Goal: Task Accomplishment & Management: Use online tool/utility

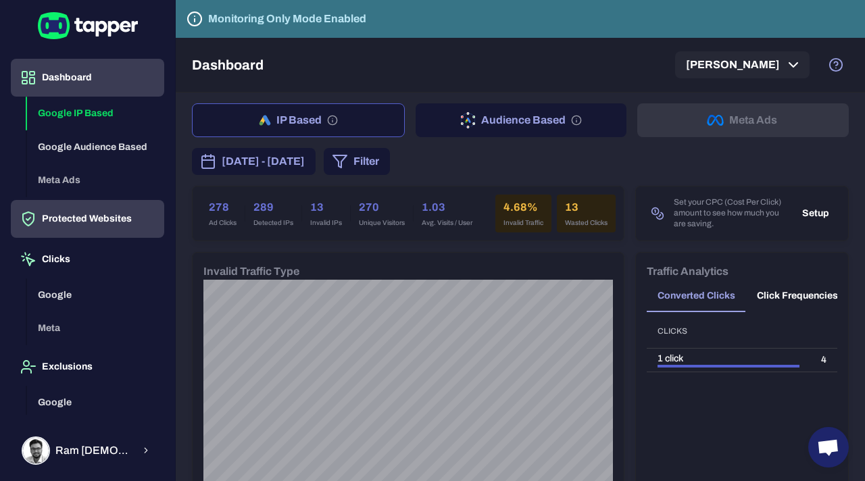
click at [82, 223] on button "Protected Websites" at bounding box center [87, 219] width 153 height 38
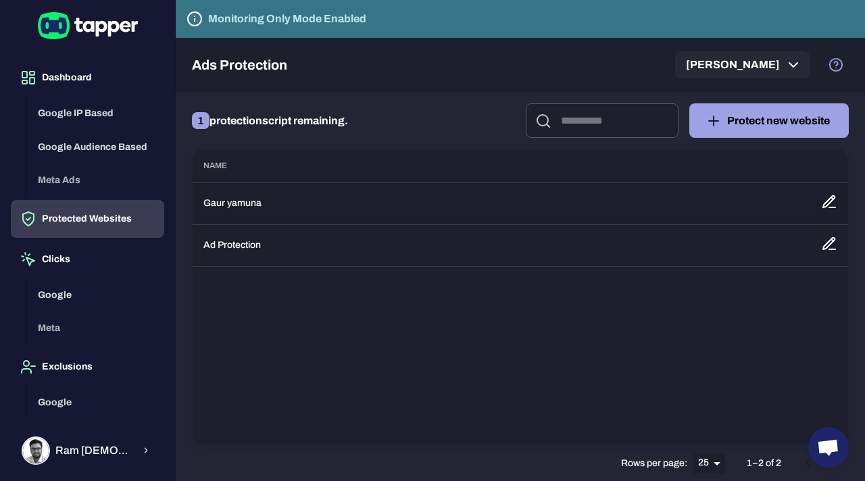
click at [829, 205] on icon at bounding box center [829, 202] width 16 height 16
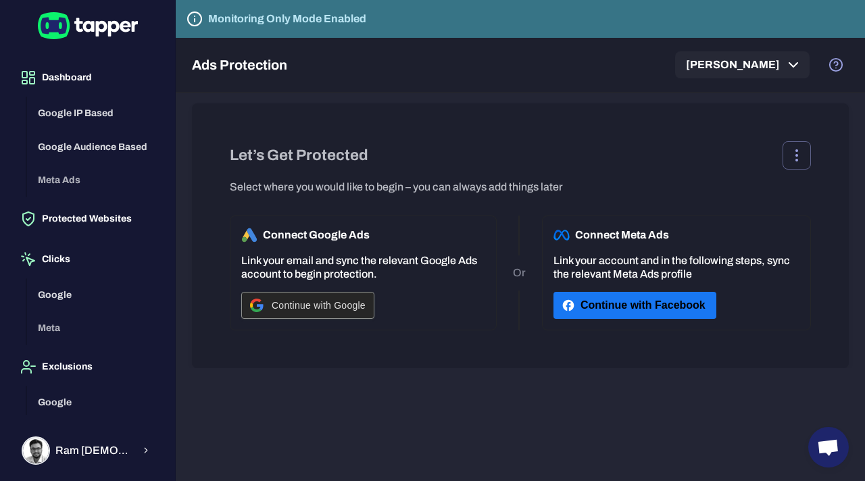
click at [334, 303] on span "Continue with Google" at bounding box center [319, 305] width 94 height 11
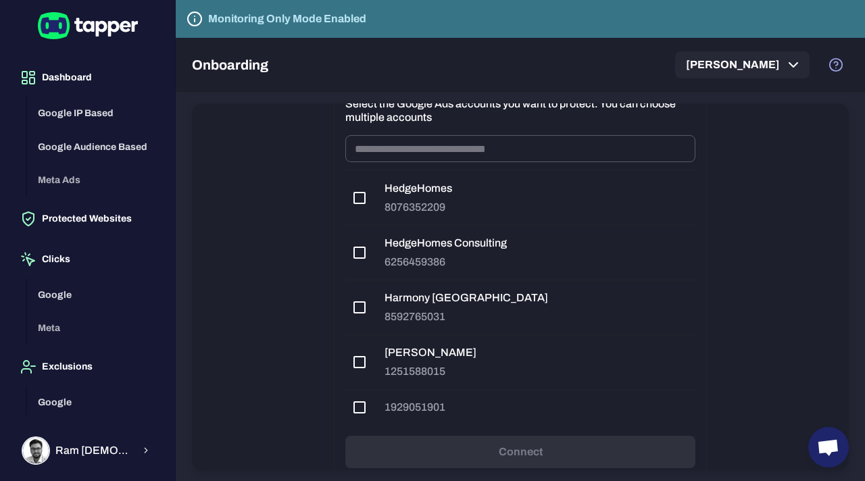
scroll to position [192, 0]
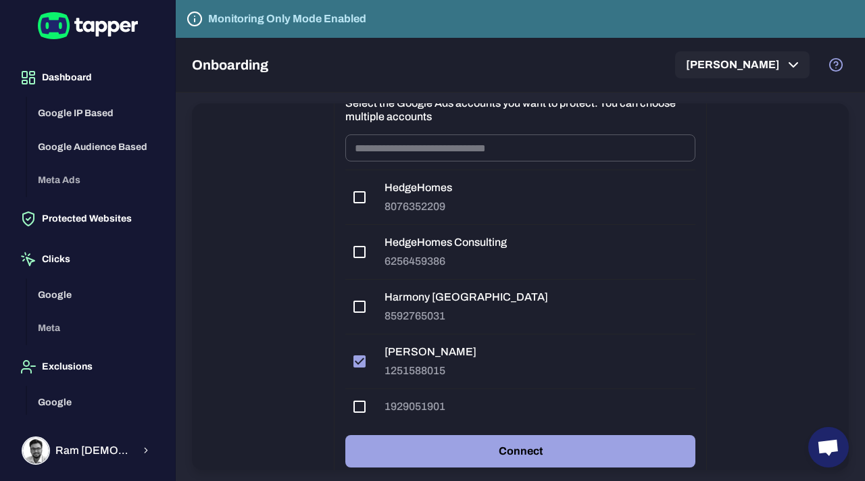
click at [470, 445] on button "Connect" at bounding box center [520, 451] width 350 height 32
